Goal: Task Accomplishment & Management: Manage account settings

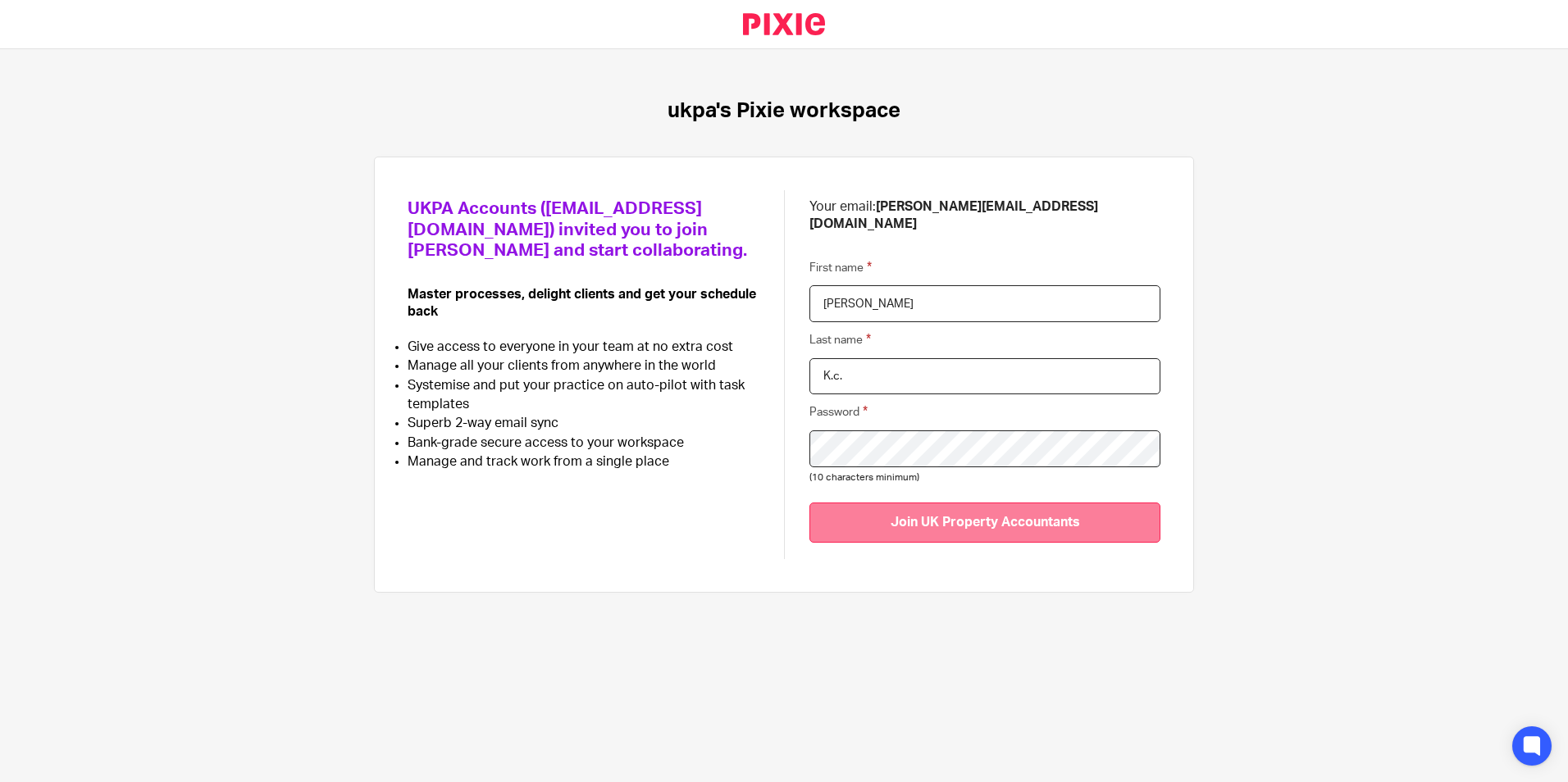
click at [921, 502] on input "Join UK Property Accountants" at bounding box center [985, 522] width 351 height 40
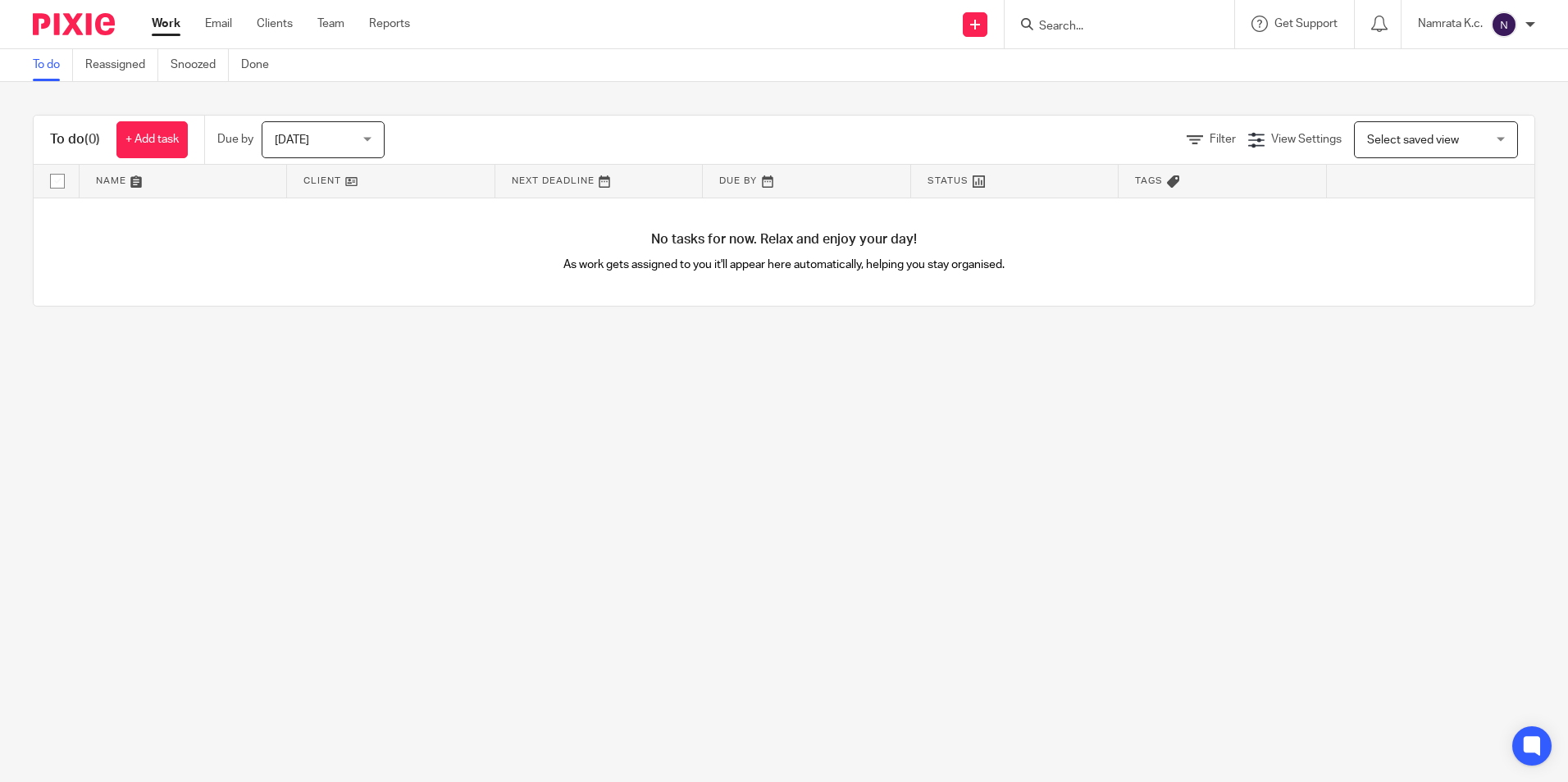
click at [738, 562] on main "To do Reassigned Snoozed Done To do (0) + Add task Due by Today Today Today Tom…" at bounding box center [784, 391] width 1568 height 782
click at [140, 65] on link "Reassigned" at bounding box center [121, 64] width 73 height 32
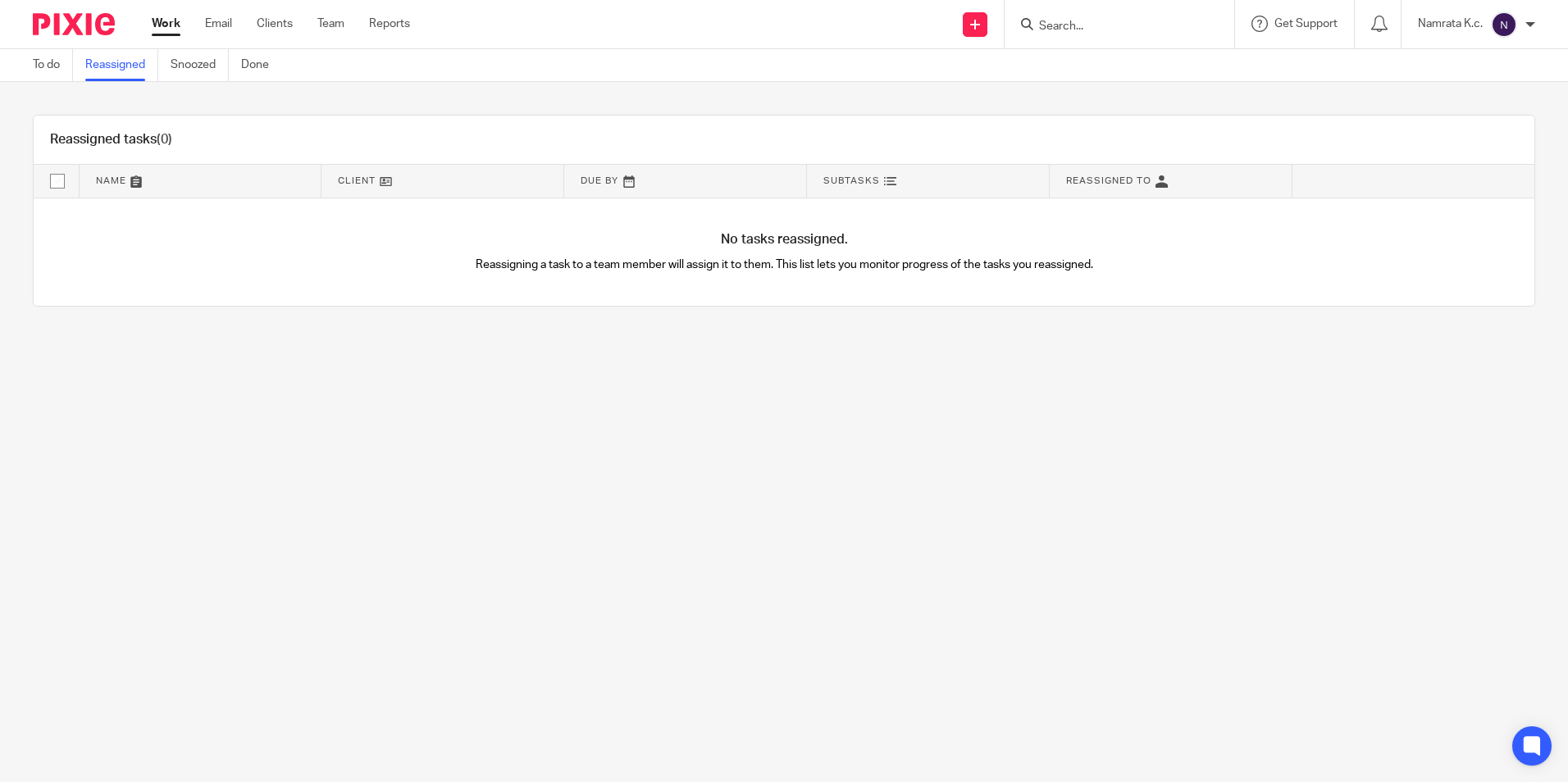
click at [479, 484] on main "To do Reassigned Snoozed Done Reassigned tasks (0) Name Client Due By Subtasks …" at bounding box center [784, 391] width 1568 height 782
click at [1505, 25] on img at bounding box center [1503, 24] width 26 height 26
click at [1280, 492] on main "To do Reassigned Snoozed Done Reassigned tasks (0) Name Client Due By Subtasks …" at bounding box center [784, 391] width 1568 height 782
click at [342, 472] on main "To do Reassigned Snoozed Done Reassigned tasks (0) Name Client Due By Subtasks …" at bounding box center [784, 391] width 1568 height 782
click at [1507, 23] on img at bounding box center [1503, 24] width 26 height 26
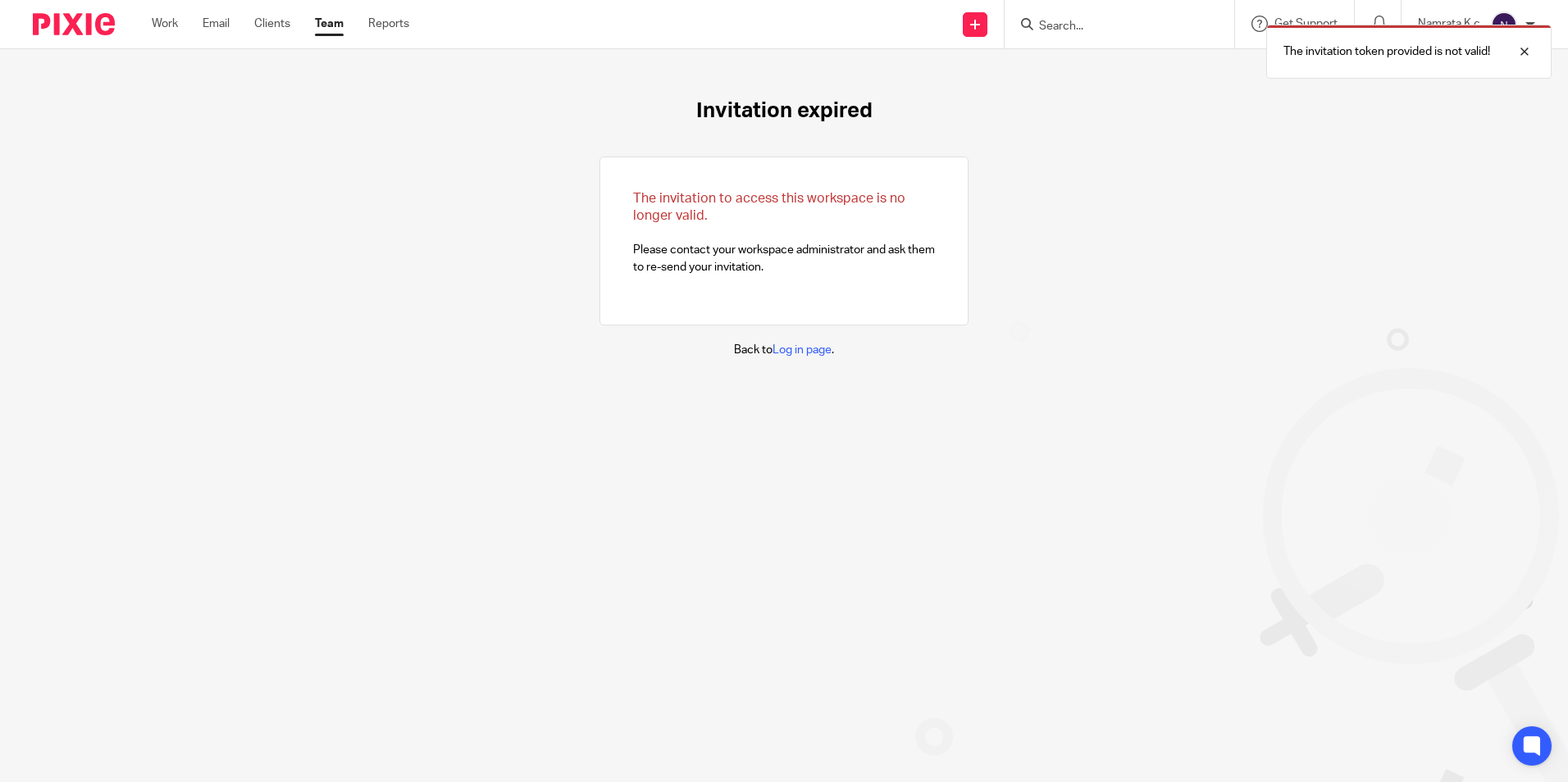
click at [1143, 321] on div "Invitation expired The invitation to access this workspace is no longer valid. …" at bounding box center [784, 228] width 1568 height 358
click at [1529, 51] on div at bounding box center [1511, 51] width 44 height 20
click at [1338, 254] on div "Invitation expired The invitation to access this workspace is no longer valid. …" at bounding box center [784, 228] width 1568 height 358
click at [1515, 21] on img at bounding box center [1503, 24] width 26 height 26
click at [1463, 110] on span "Logout" at bounding box center [1459, 114] width 37 height 12
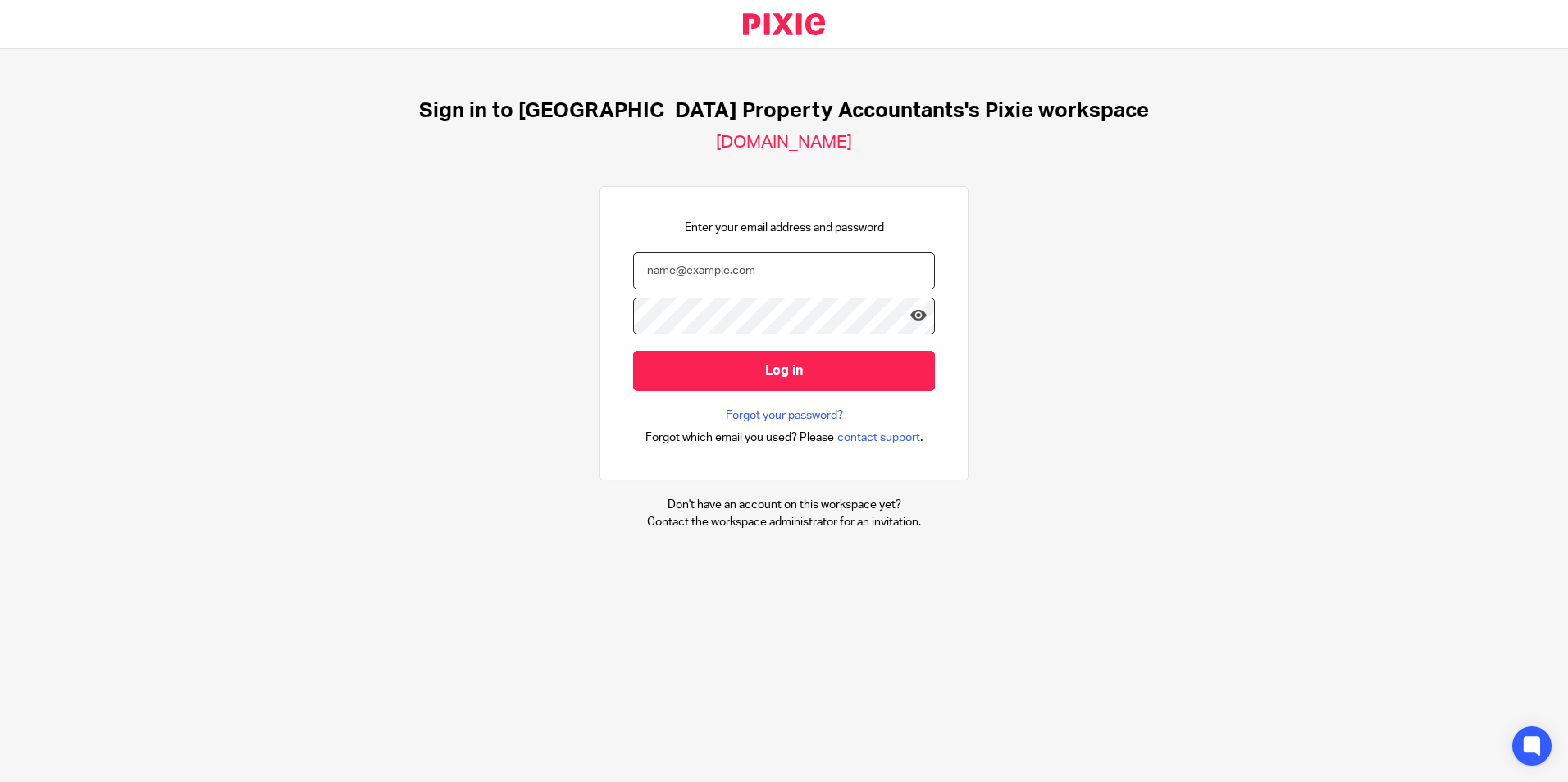
click at [692, 274] on input "email" at bounding box center [784, 271] width 302 height 37
type input "[EMAIL_ADDRESS][DOMAIN_NAME]"
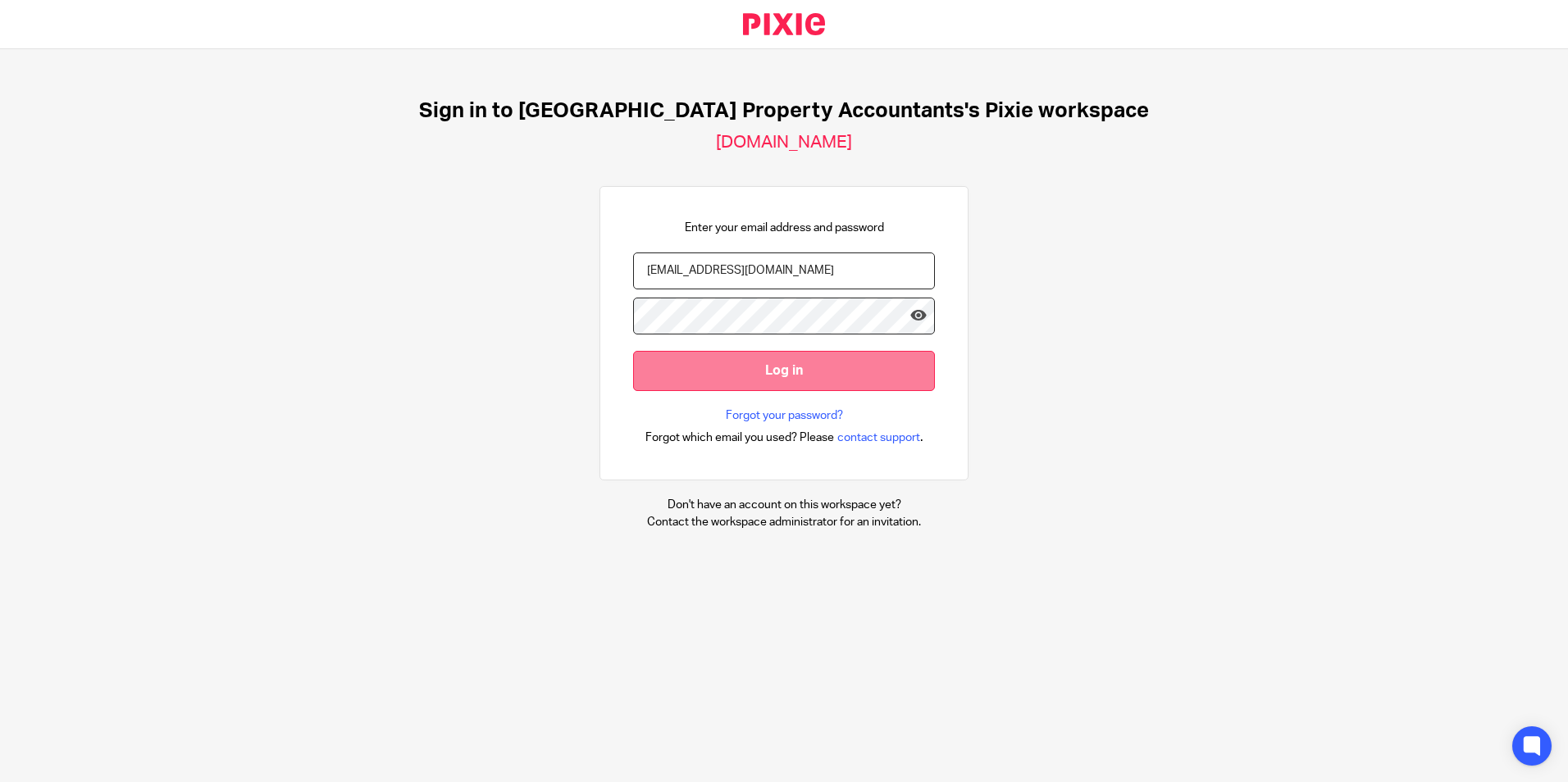
click at [834, 367] on input "Log in" at bounding box center [784, 371] width 302 height 40
